Goal: Find specific page/section: Find specific page/section

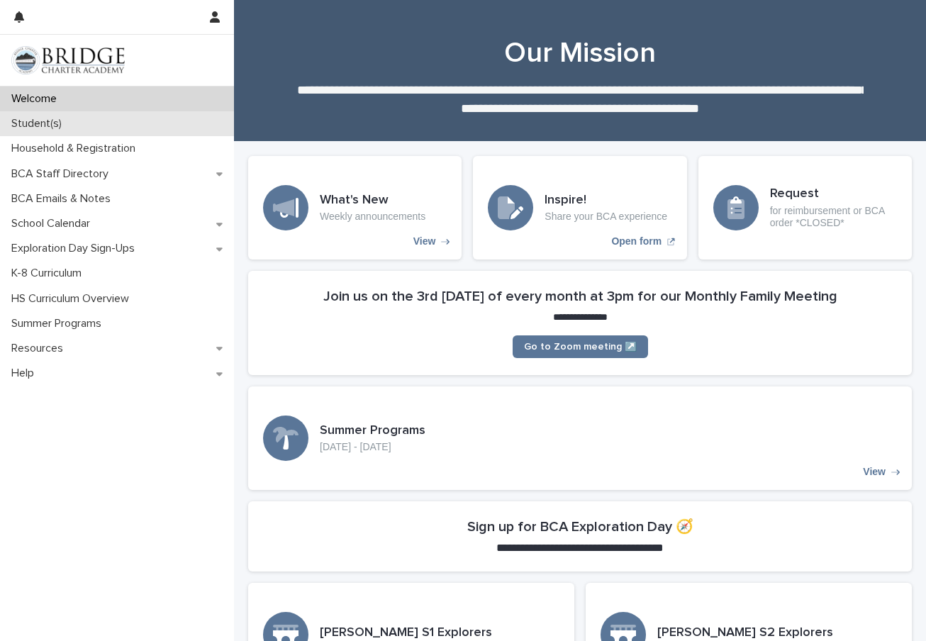
click at [33, 127] on p "Student(s)" at bounding box center [39, 123] width 67 height 13
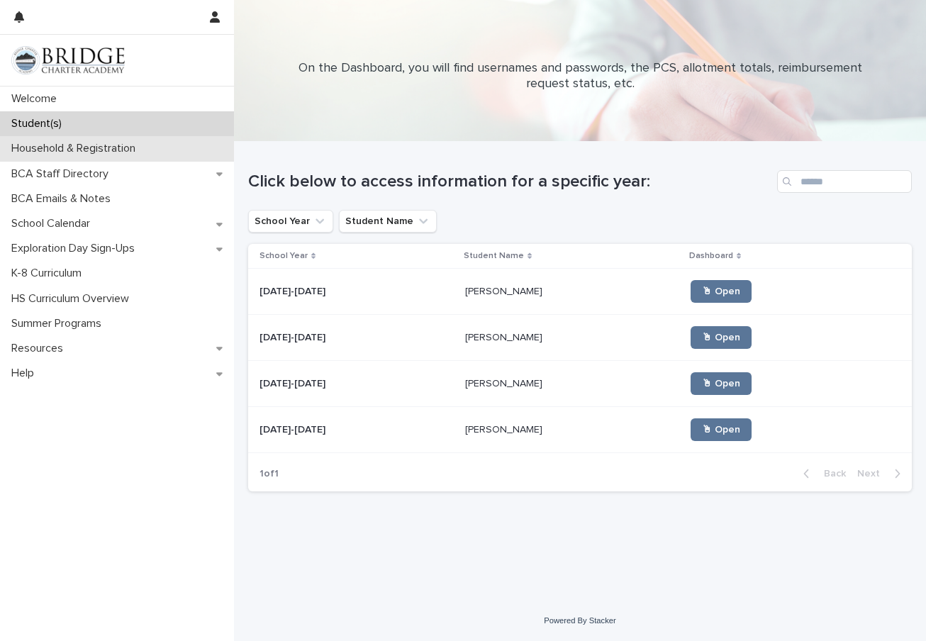
click at [27, 142] on p "Household & Registration" at bounding box center [76, 148] width 141 height 13
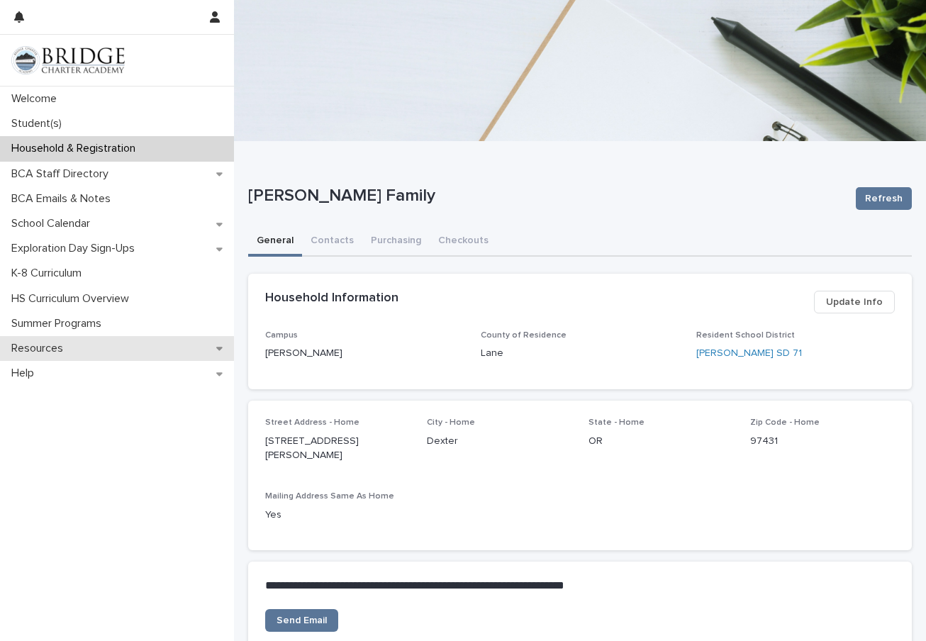
click at [30, 348] on p "Resources" at bounding box center [40, 348] width 69 height 13
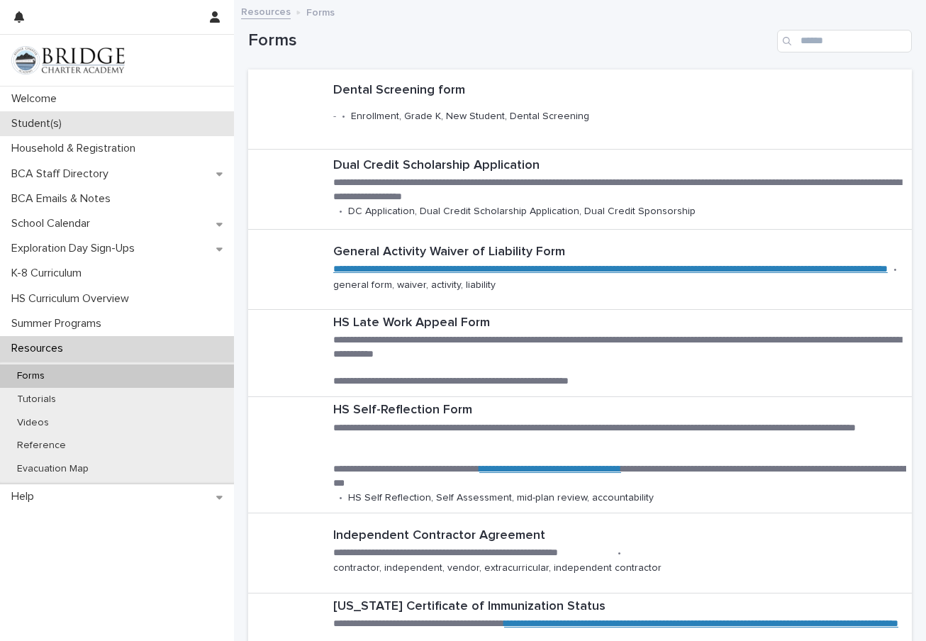
click at [40, 121] on p "Student(s)" at bounding box center [39, 123] width 67 height 13
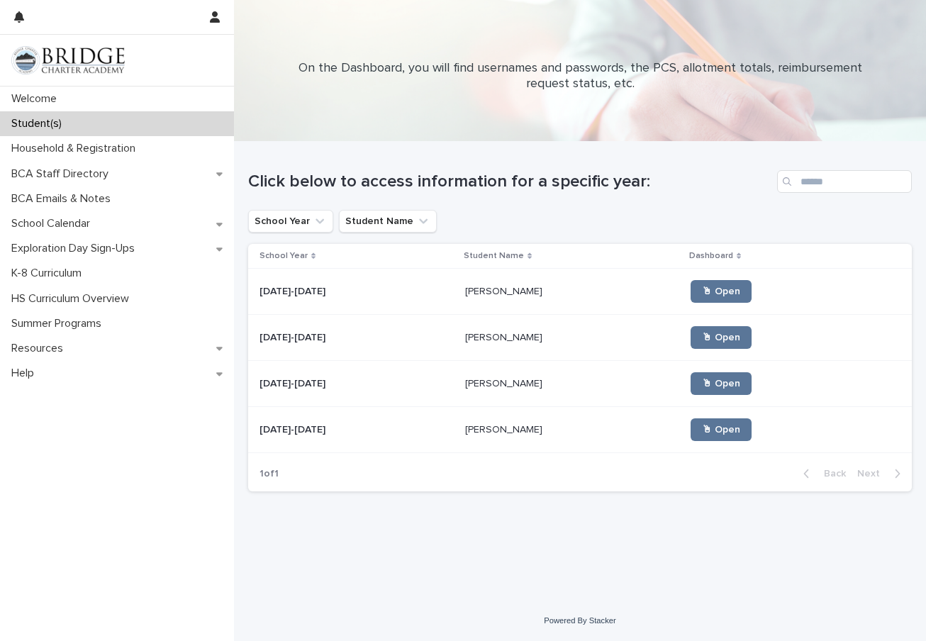
click at [488, 432] on p "[PERSON_NAME]" at bounding box center [505, 428] width 80 height 15
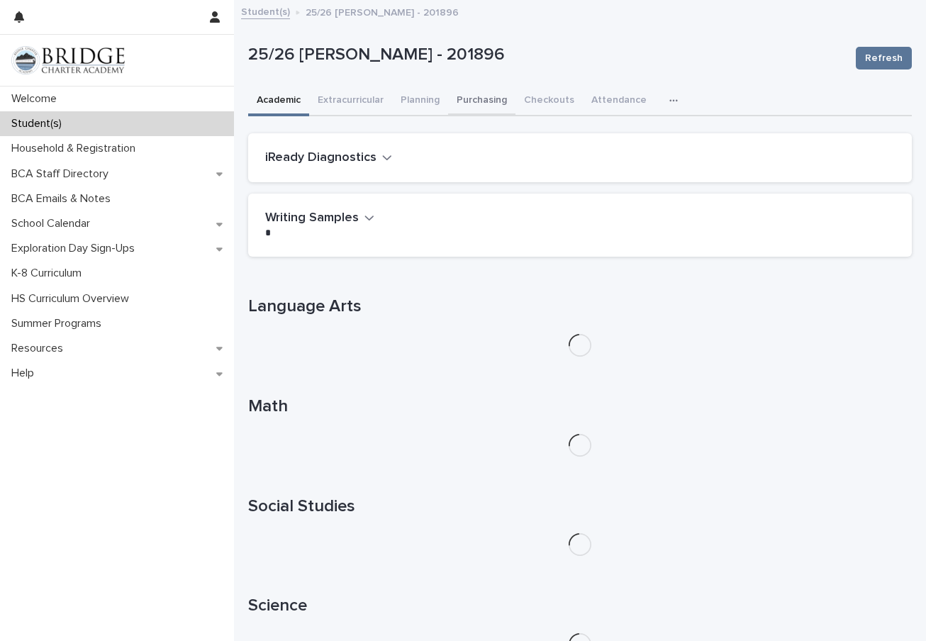
click at [477, 99] on button "Purchasing" at bounding box center [481, 101] width 67 height 30
